Goal: Task Accomplishment & Management: Manage account settings

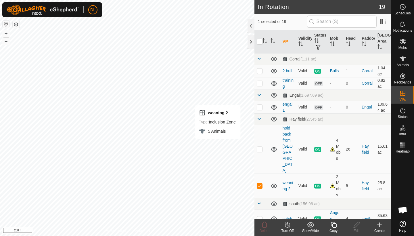
checkbox input "false"
checkbox input "true"
click at [403, 64] on span "Animals" at bounding box center [402, 64] width 12 height 3
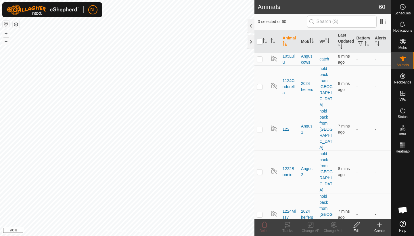
click at [260, 59] on p-checkbox at bounding box center [260, 59] width 6 height 5
checkbox input "true"
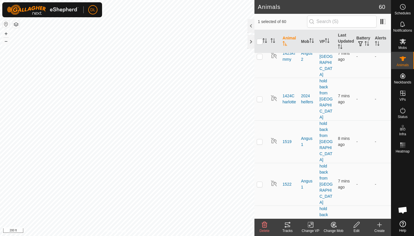
scroll to position [372, 0]
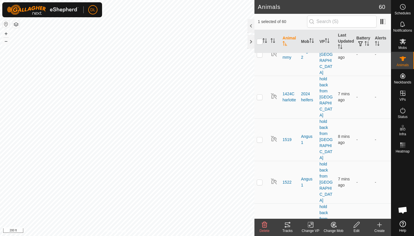
checkbox input "true"
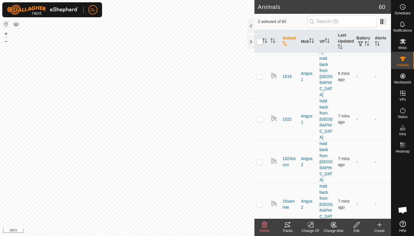
scroll to position [437, 0]
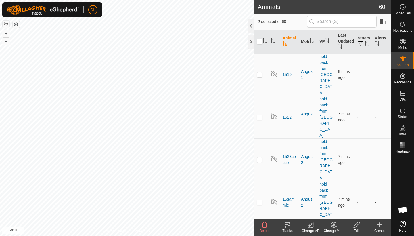
checkbox input "true"
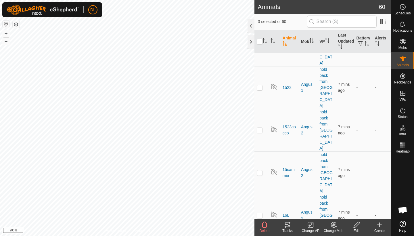
scroll to position [475, 0]
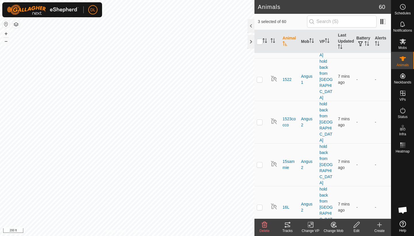
checkbox input "true"
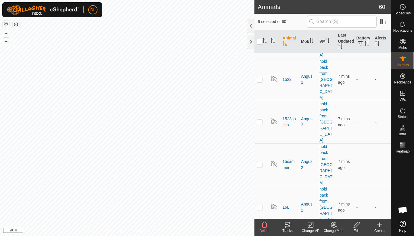
checkbox input "true"
click at [311, 226] on icon at bounding box center [310, 224] width 7 height 7
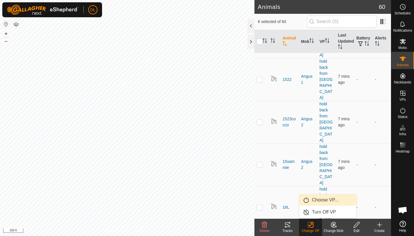
click at [314, 200] on link "Choose VP..." at bounding box center [327, 199] width 57 height 11
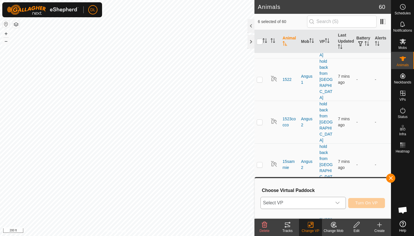
click at [310, 203] on span "Select VP" at bounding box center [296, 202] width 71 height 11
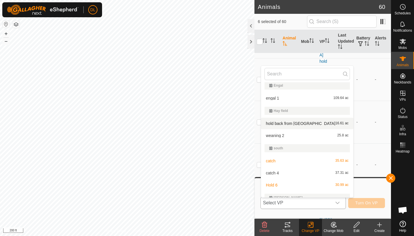
scroll to position [42, 0]
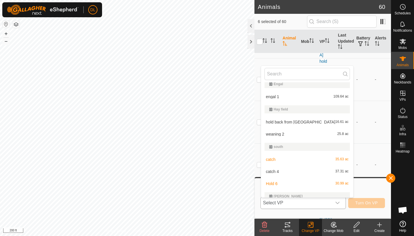
click at [275, 171] on li "catch 4 37.31 ac" at bounding box center [307, 170] width 93 height 11
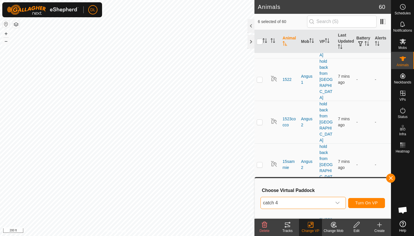
click at [363, 205] on button "Turn On VP" at bounding box center [366, 203] width 37 height 10
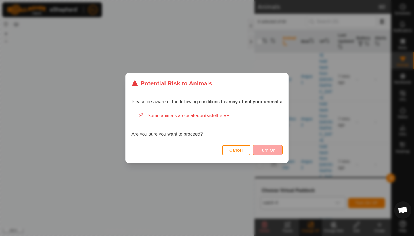
click at [266, 151] on span "Turn On" at bounding box center [268, 150] width 16 height 5
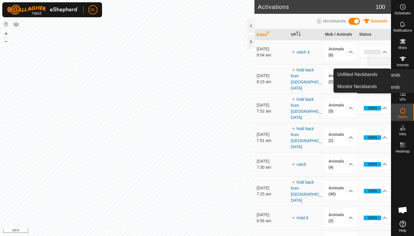
click at [406, 65] on span "Animals" at bounding box center [402, 64] width 12 height 3
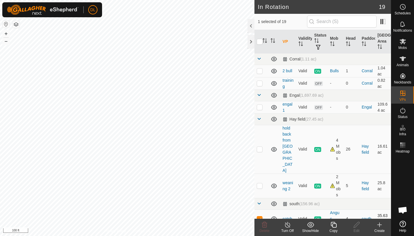
click at [261, 209] on td at bounding box center [261, 218] width 14 height 18
checkbox input "false"
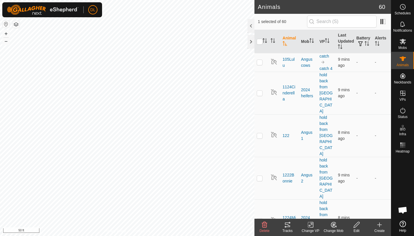
click at [286, 224] on icon at bounding box center [287, 224] width 5 height 5
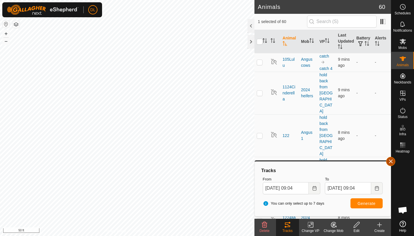
click at [391, 159] on button "button" at bounding box center [390, 161] width 9 height 9
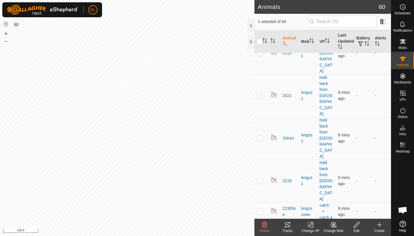
scroll to position [902, 0]
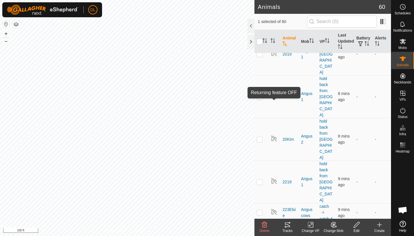
click at [356, 228] on div "Edit" at bounding box center [356, 230] width 23 height 5
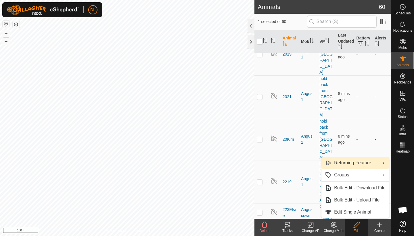
click at [343, 163] on link "Returning Feature" at bounding box center [355, 162] width 68 height 11
click at [343, 162] on link "Returning Feature" at bounding box center [355, 162] width 68 height 11
click at [342, 160] on link "Returning Feature" at bounding box center [355, 162] width 68 height 11
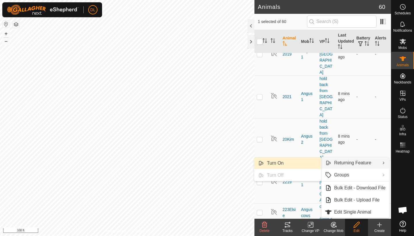
click at [286, 163] on link "Turn On" at bounding box center [287, 162] width 67 height 11
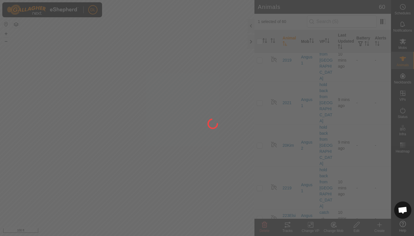
checkbox input "false"
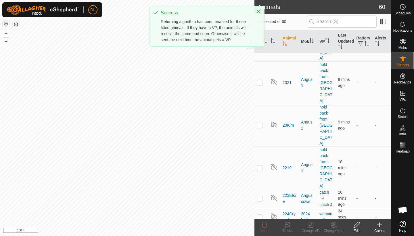
scroll to position [921, 0]
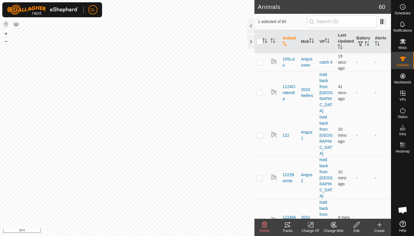
click at [286, 229] on div "Tracks" at bounding box center [287, 230] width 23 height 5
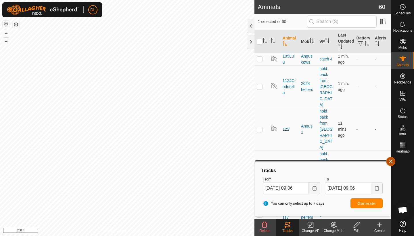
click at [391, 163] on button "button" at bounding box center [390, 161] width 9 height 9
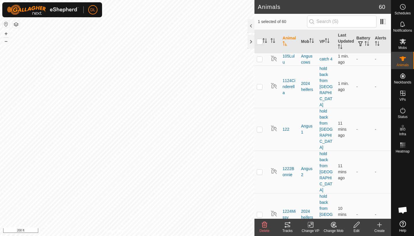
checkbox input "false"
checkbox input "true"
click at [287, 227] on icon at bounding box center [287, 224] width 7 height 7
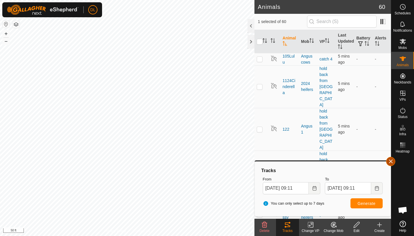
click at [391, 161] on button "button" at bounding box center [390, 161] width 9 height 9
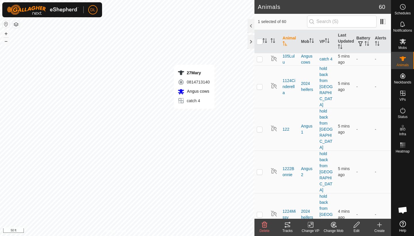
checkbox input "true"
checkbox input "false"
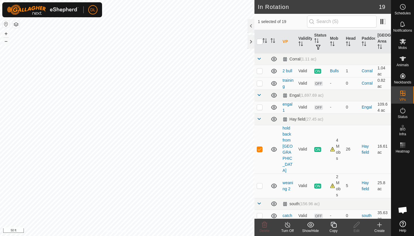
checkbox input "false"
checkbox input "true"
checkbox input "false"
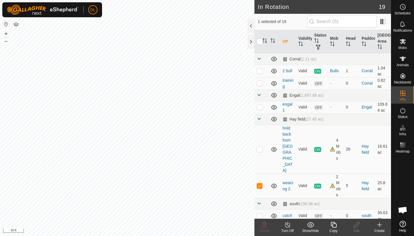
checkbox input "false"
checkbox input "true"
click at [355, 230] on div "Edit" at bounding box center [356, 230] width 23 height 5
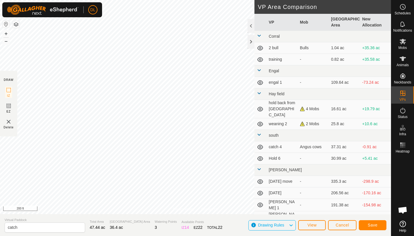
click at [372, 224] on span "Save" at bounding box center [372, 224] width 10 height 5
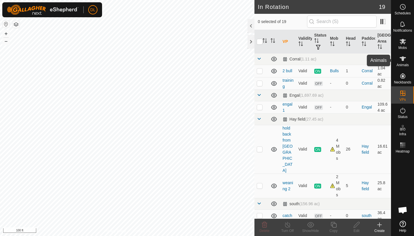
click at [409, 65] on div "Animals" at bounding box center [402, 60] width 23 height 17
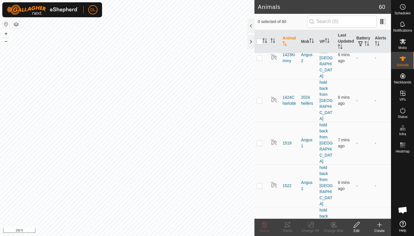
scroll to position [374, 0]
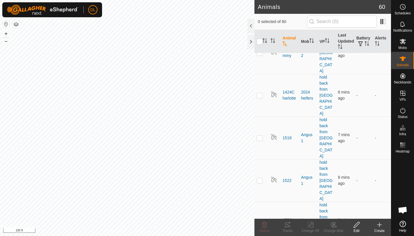
checkbox input "true"
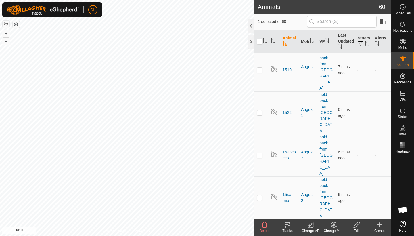
scroll to position [443, 0]
checkbox input "true"
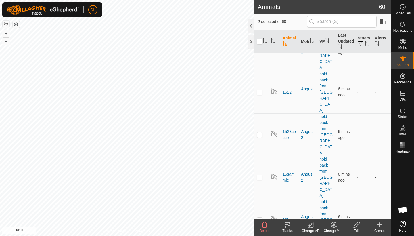
checkbox input "true"
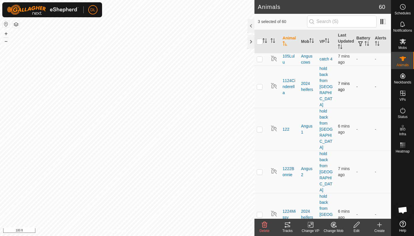
scroll to position [0, 0]
click at [261, 58] on p-checkbox at bounding box center [260, 59] width 6 height 5
checkbox input "true"
click at [309, 228] on div "Change VP" at bounding box center [310, 230] width 23 height 5
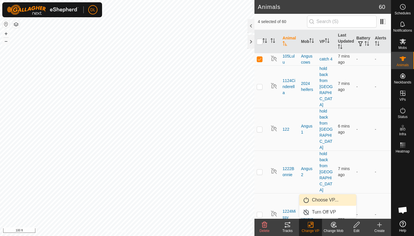
click at [315, 199] on link "Choose VP..." at bounding box center [327, 199] width 57 height 11
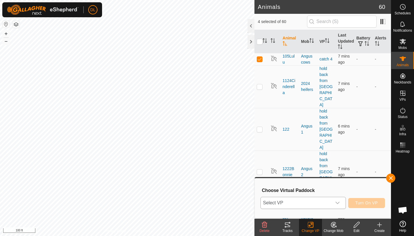
click at [311, 204] on span "Select VP" at bounding box center [296, 202] width 71 height 11
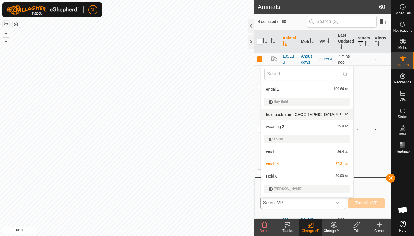
scroll to position [50, 0]
click at [279, 151] on li "catch 36.4 ac" at bounding box center [307, 150] width 93 height 11
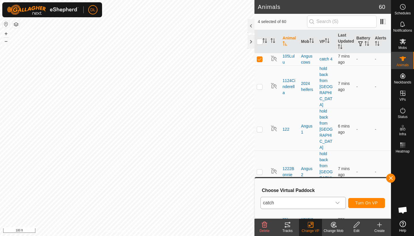
click at [369, 201] on span "Turn On VP" at bounding box center [366, 202] width 22 height 5
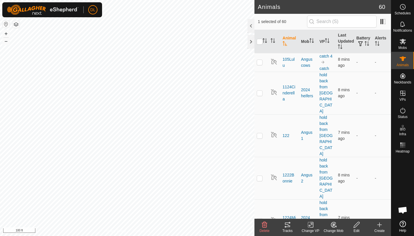
click at [309, 229] on div "Change VP" at bounding box center [310, 230] width 23 height 5
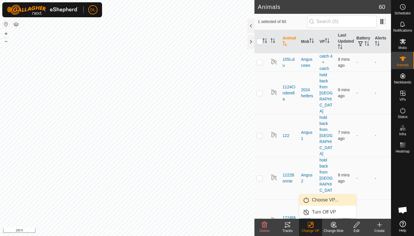
click at [312, 202] on link "Choose VP..." at bounding box center [327, 199] width 57 height 11
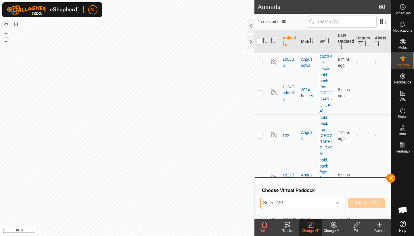
click at [280, 202] on span "Select VP" at bounding box center [296, 202] width 71 height 11
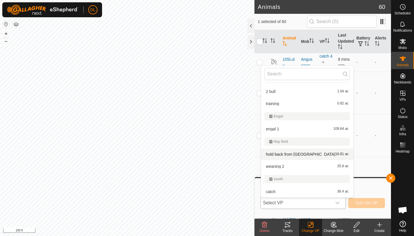
scroll to position [25, 0]
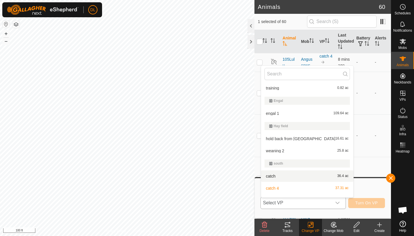
click at [272, 176] on li "catch 36.4 ac" at bounding box center [307, 175] width 93 height 11
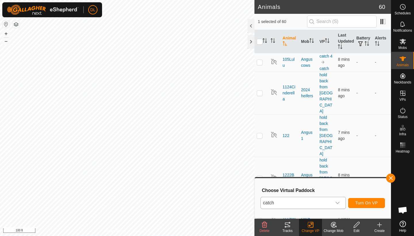
click at [361, 201] on span "Turn On VP" at bounding box center [366, 202] width 22 height 5
